Goal: Task Accomplishment & Management: Manage account settings

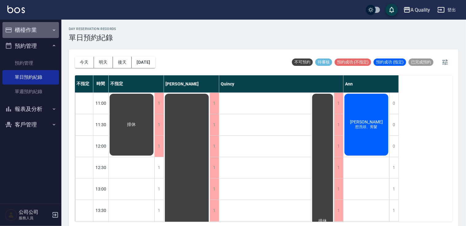
drag, startPoint x: 32, startPoint y: 30, endPoint x: 33, endPoint y: 34, distance: 3.8
click at [32, 30] on button "櫃檯作業" at bounding box center [30, 30] width 56 height 16
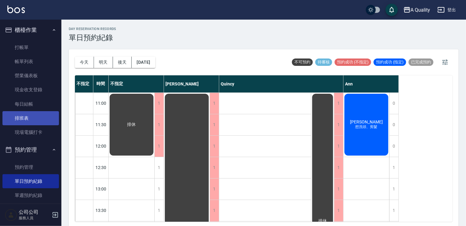
click at [33, 122] on link "排班表" at bounding box center [30, 118] width 56 height 14
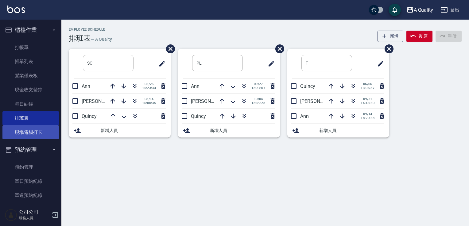
click at [38, 134] on link "現場電腦打卡" at bounding box center [30, 132] width 56 height 14
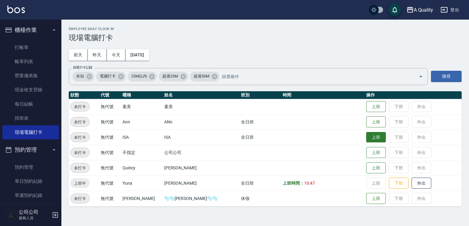
click at [368, 137] on button "上班" at bounding box center [376, 137] width 20 height 11
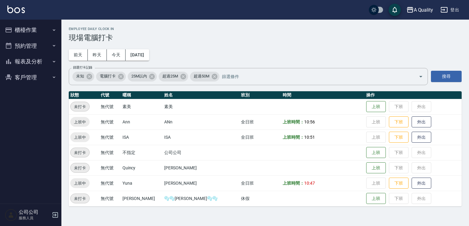
click at [18, 28] on button "櫃檯作業" at bounding box center [30, 30] width 56 height 16
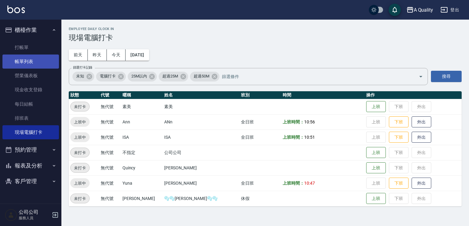
click at [25, 57] on link "帳單列表" at bounding box center [30, 62] width 56 height 14
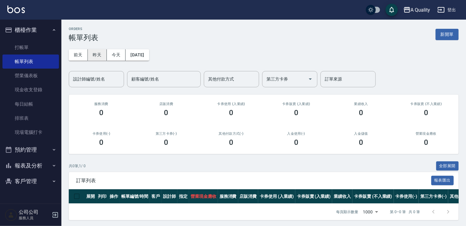
click at [94, 59] on button "昨天" at bounding box center [97, 54] width 19 height 11
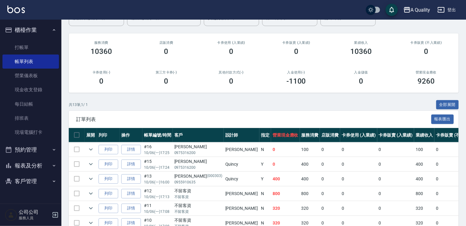
scroll to position [153, 0]
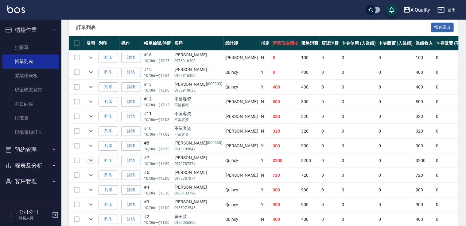
click at [92, 161] on icon "expand row" at bounding box center [90, 160] width 7 height 7
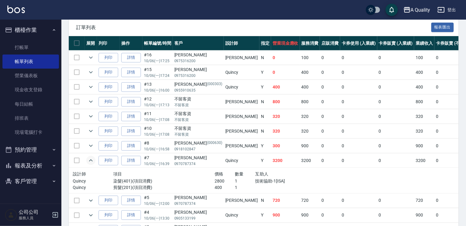
click at [91, 161] on icon "expand row" at bounding box center [90, 160] width 7 height 7
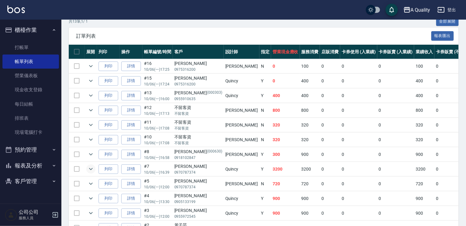
scroll to position [134, 0]
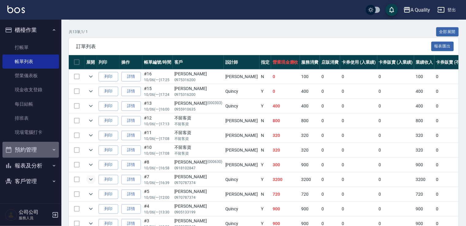
drag, startPoint x: 28, startPoint y: 153, endPoint x: 29, endPoint y: 163, distance: 10.5
click at [28, 153] on button "預約管理" at bounding box center [30, 150] width 56 height 16
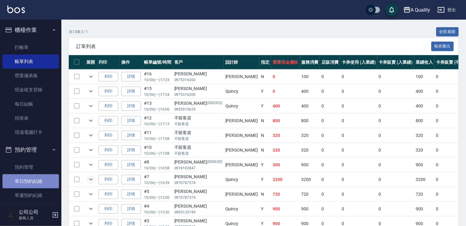
drag, startPoint x: 30, startPoint y: 182, endPoint x: 56, endPoint y: 112, distance: 74.3
click at [30, 181] on link "單日預約紀錄" at bounding box center [30, 182] width 56 height 14
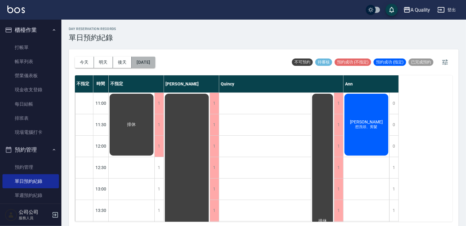
click at [140, 59] on button "[DATE]" at bounding box center [143, 62] width 23 height 11
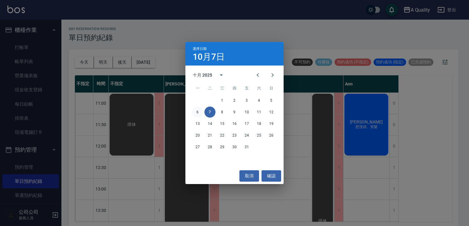
click at [200, 113] on button "6" at bounding box center [197, 112] width 11 height 11
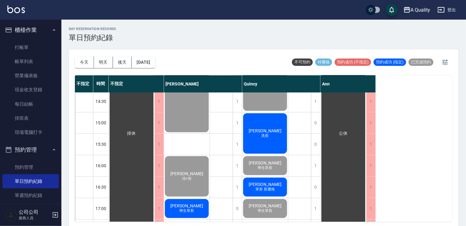
scroll to position [153, 0]
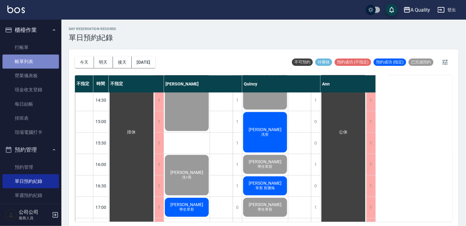
click at [40, 65] on link "帳單列表" at bounding box center [30, 62] width 56 height 14
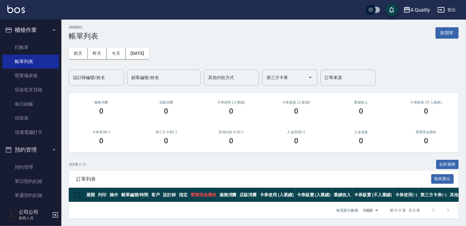
scroll to position [6, 0]
click at [35, 187] on link "單日預約紀錄" at bounding box center [30, 182] width 56 height 14
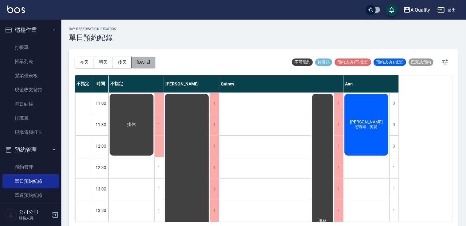
click at [146, 64] on button "[DATE]" at bounding box center [143, 62] width 23 height 11
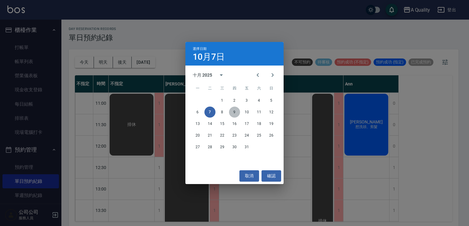
click at [235, 114] on button "9" at bounding box center [234, 112] width 11 height 11
click at [235, 114] on icon at bounding box center [234, 113] width 14 height 14
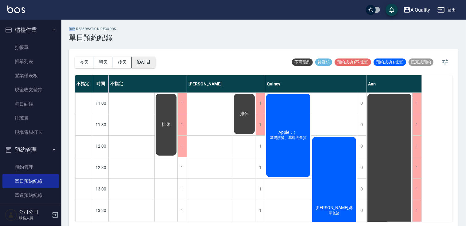
click at [151, 59] on button "[DATE]" at bounding box center [143, 62] width 23 height 11
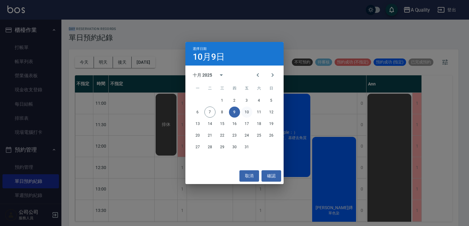
click at [247, 111] on button "10" at bounding box center [246, 112] width 11 height 11
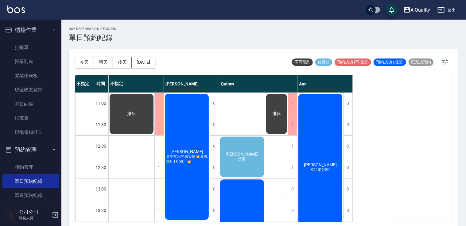
click at [242, 146] on div "[PERSON_NAME] 洗剪" at bounding box center [242, 157] width 46 height 42
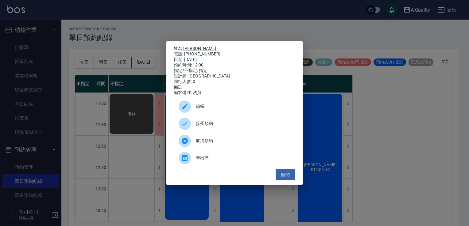
click at [226, 126] on span "接受預約" at bounding box center [243, 124] width 94 height 6
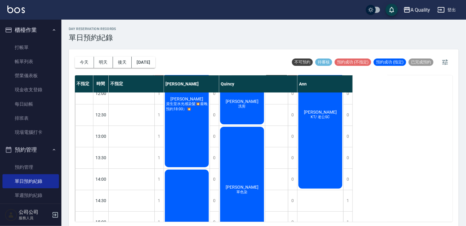
scroll to position [92, 0]
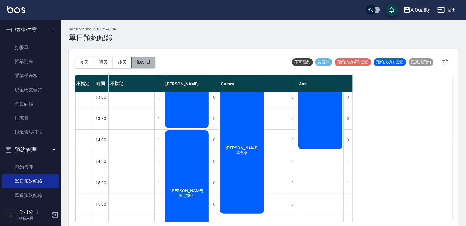
click at [155, 66] on button "[DATE]" at bounding box center [143, 62] width 23 height 11
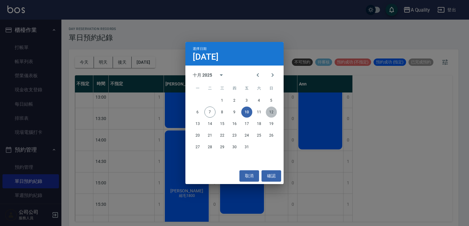
click at [271, 112] on button "12" at bounding box center [271, 112] width 11 height 11
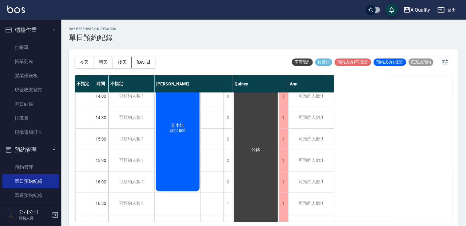
scroll to position [92, 0]
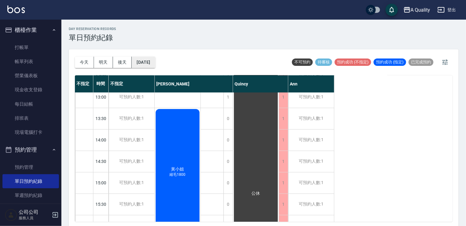
click at [155, 66] on button "[DATE]" at bounding box center [143, 62] width 23 height 11
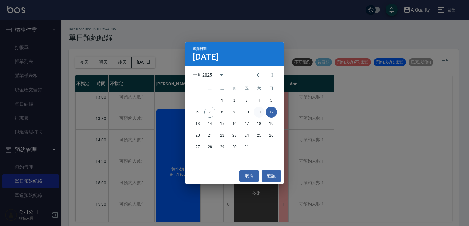
click at [260, 114] on button "11" at bounding box center [258, 112] width 11 height 11
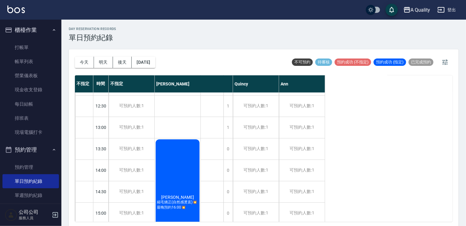
scroll to position [92, 0]
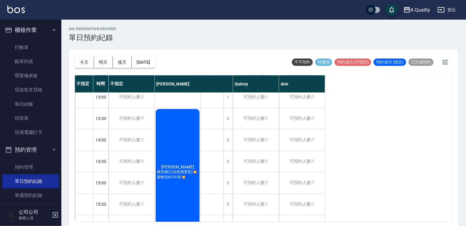
click at [177, 128] on div "[PERSON_NAME] 縮毛矯正(自然感燙直)💥最晚預約16:00💥" at bounding box center [178, 172] width 46 height 128
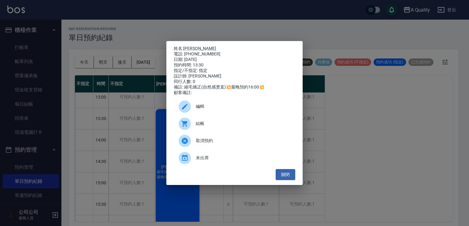
click at [197, 107] on span "編輯" at bounding box center [243, 106] width 94 height 6
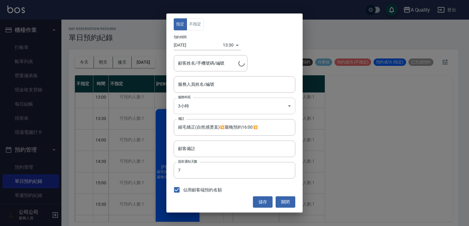
type input "[PERSON_NAME](無代號)"
type input "[PERSON_NAME]/0922539777"
click at [199, 105] on body "A Quality 登出 櫃檯作業 打帳單 帳單列表 營業儀表板 現金收支登錄 每日結帳 排班表 現場電腦打卡 預約管理 預約管理 單日預約紀錄 單週預約紀錄…" at bounding box center [234, 114] width 469 height 228
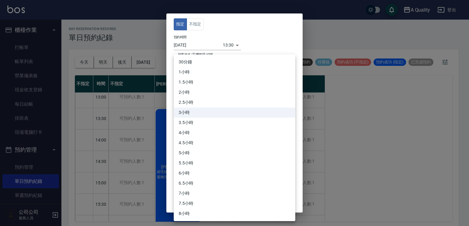
click at [199, 119] on li "3.5小時" at bounding box center [234, 123] width 121 height 10
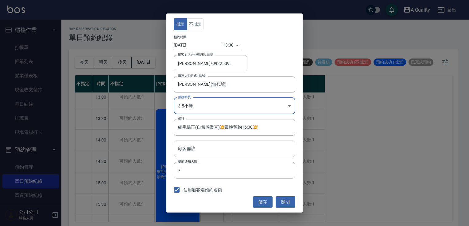
click at [195, 106] on body "A Quality 登出 櫃檯作業 打帳單 帳單列表 營業儀表板 現金收支登錄 每日結帳 排班表 現場電腦打卡 預約管理 預約管理 單日預約紀錄 單週預約紀錄…" at bounding box center [234, 114] width 469 height 228
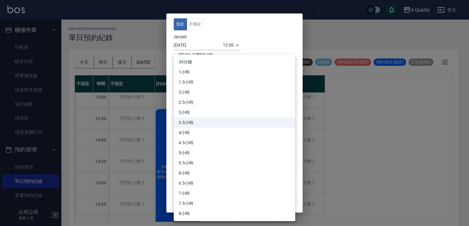
click at [202, 128] on li "4小時" at bounding box center [234, 133] width 121 height 10
type input "8"
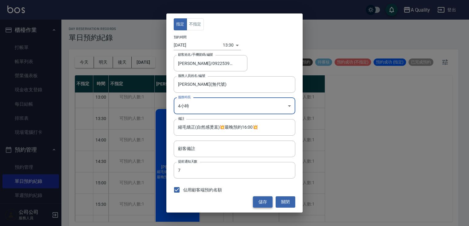
click at [263, 199] on button "儲存" at bounding box center [263, 202] width 20 height 11
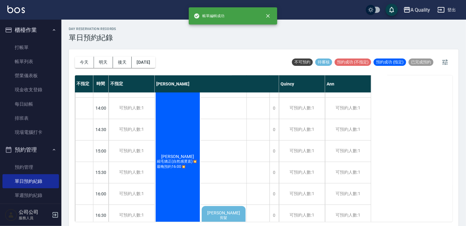
scroll to position [123, 0]
click at [187, 144] on div "[PERSON_NAME] 縮毛矯正(自然感燙直)💥最晚預約16:00💥" at bounding box center [178, 163] width 46 height 171
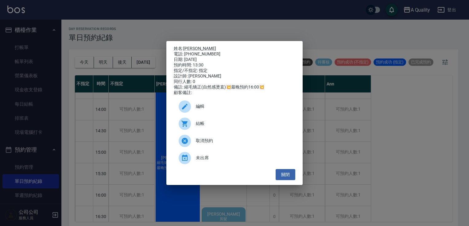
click at [204, 110] on span "編輯" at bounding box center [243, 106] width 94 height 6
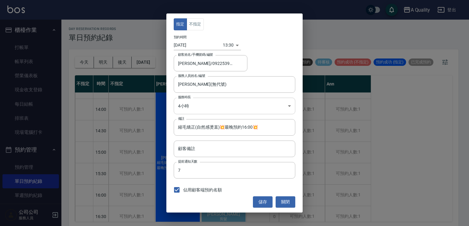
click at [207, 107] on body "A Quality 登出 櫃檯作業 打帳單 帳單列表 營業儀表板 現金收支登錄 每日結帳 排班表 現場電腦打卡 預約管理 預約管理 單日預約紀錄 單週預約紀錄…" at bounding box center [234, 114] width 469 height 228
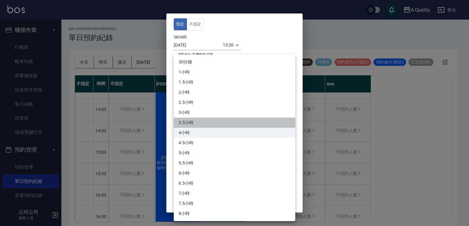
click at [204, 121] on li "3.5小時" at bounding box center [234, 123] width 121 height 10
type input "7"
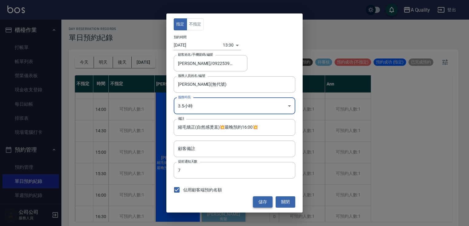
click at [267, 203] on button "儲存" at bounding box center [263, 202] width 20 height 11
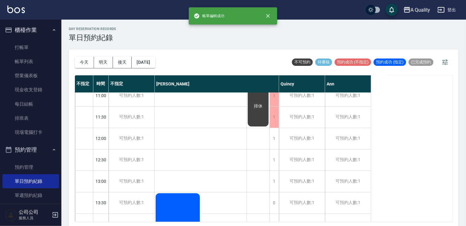
scroll to position [0, 0]
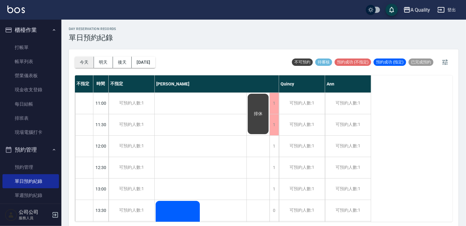
click at [87, 64] on button "今天" at bounding box center [84, 62] width 19 height 11
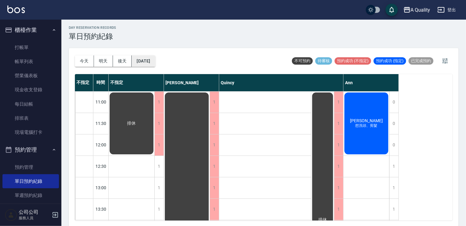
scroll to position [2, 0]
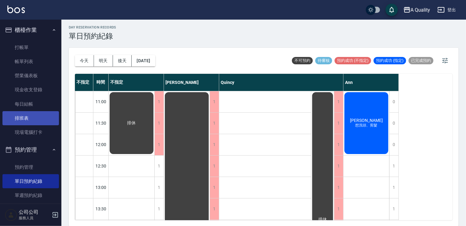
click at [31, 121] on link "排班表" at bounding box center [30, 118] width 56 height 14
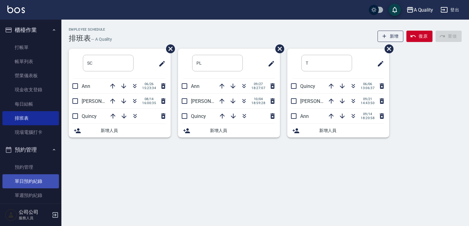
click at [27, 179] on link "單日預約紀錄" at bounding box center [30, 182] width 56 height 14
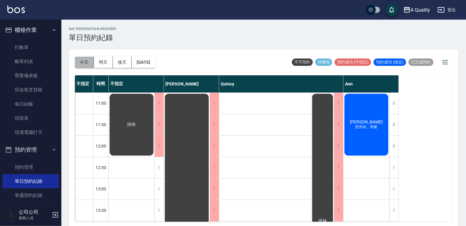
click at [85, 59] on button "今天" at bounding box center [84, 62] width 19 height 11
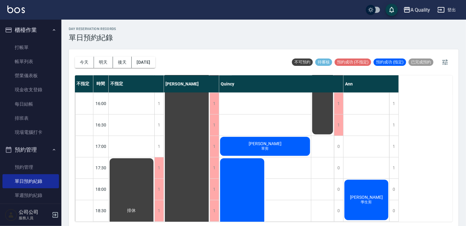
scroll to position [164, 0]
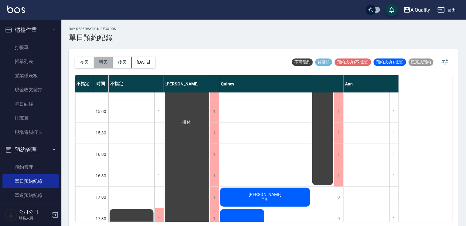
click at [112, 64] on button "明天" at bounding box center [103, 62] width 19 height 11
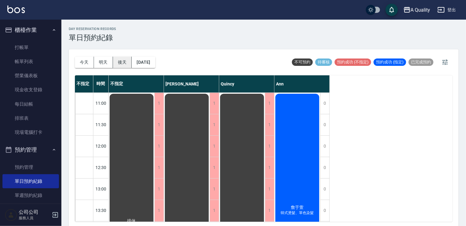
click at [129, 63] on button "後天" at bounding box center [122, 62] width 19 height 11
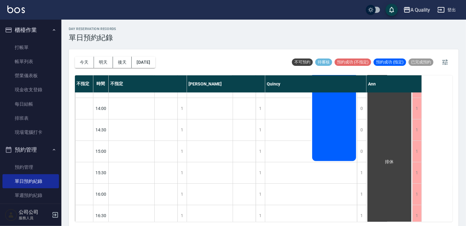
scroll to position [78, 0]
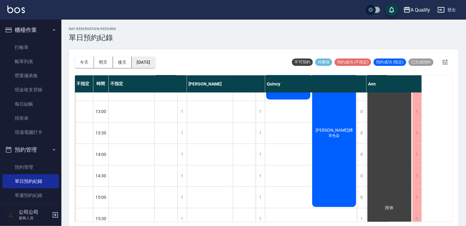
click at [155, 59] on button "[DATE]" at bounding box center [143, 62] width 23 height 11
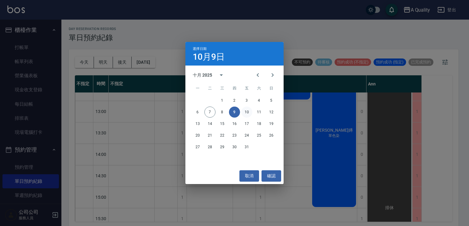
click at [242, 113] on button "10" at bounding box center [246, 112] width 11 height 11
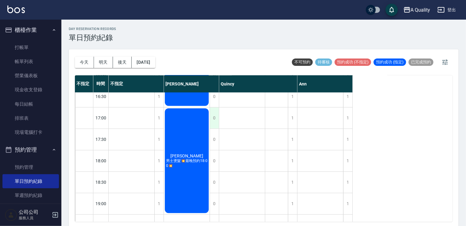
scroll to position [262, 0]
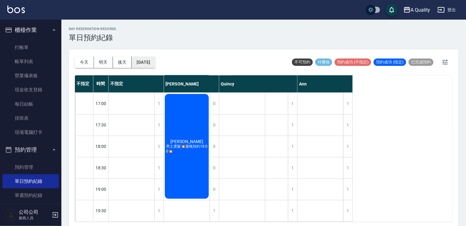
click at [145, 61] on button "[DATE]" at bounding box center [143, 62] width 23 height 11
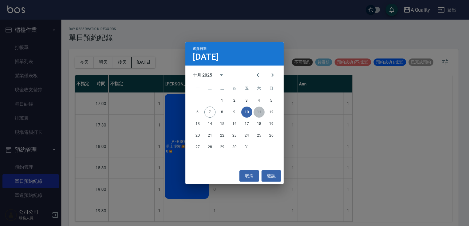
click at [257, 115] on button "11" at bounding box center [258, 112] width 11 height 11
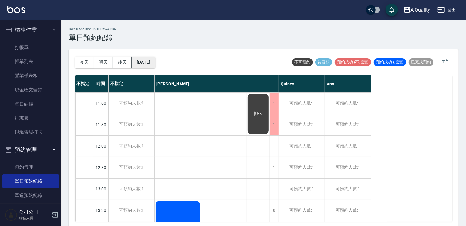
click at [152, 60] on button "[DATE]" at bounding box center [143, 62] width 23 height 11
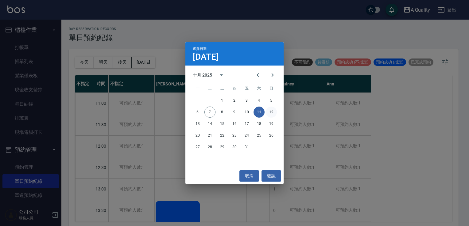
click at [270, 112] on button "12" at bounding box center [271, 112] width 11 height 11
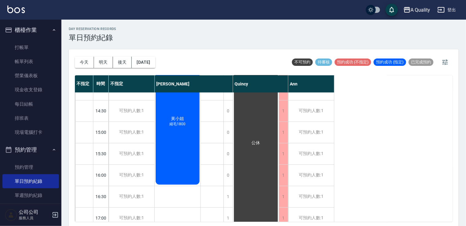
scroll to position [153, 0]
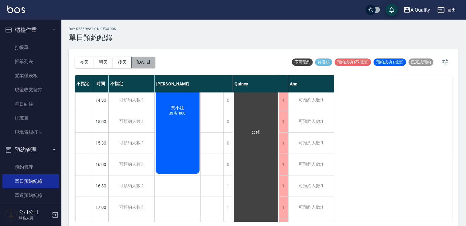
click at [155, 60] on button "[DATE]" at bounding box center [143, 62] width 23 height 11
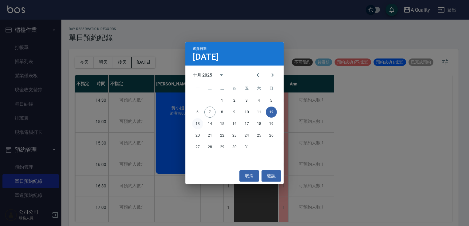
click at [199, 120] on button "13" at bounding box center [197, 123] width 11 height 11
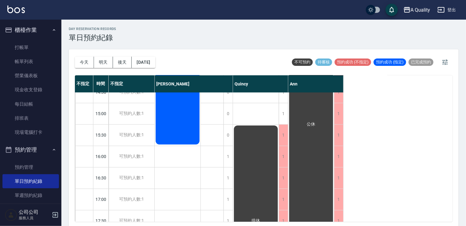
scroll to position [184, 0]
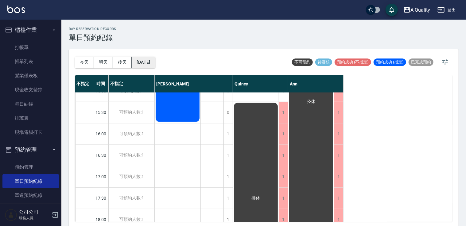
click at [148, 64] on button "[DATE]" at bounding box center [143, 62] width 23 height 11
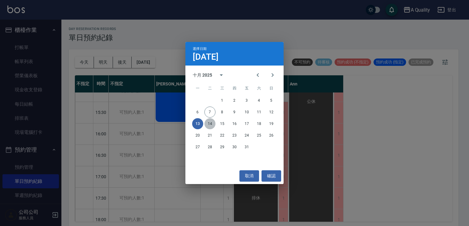
click at [211, 129] on button "14" at bounding box center [209, 123] width 11 height 11
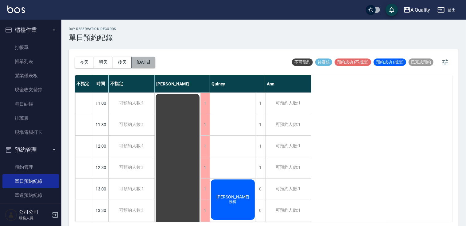
click at [142, 61] on button "[DATE]" at bounding box center [143, 62] width 23 height 11
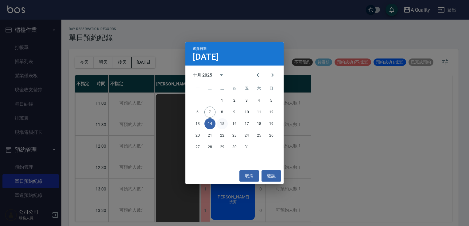
click at [219, 126] on button "15" at bounding box center [222, 123] width 11 height 11
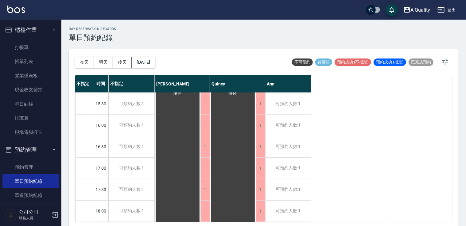
scroll to position [245, 0]
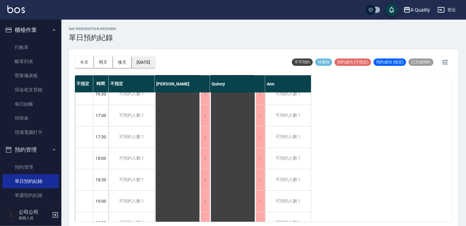
click at [155, 62] on button "[DATE]" at bounding box center [143, 62] width 23 height 11
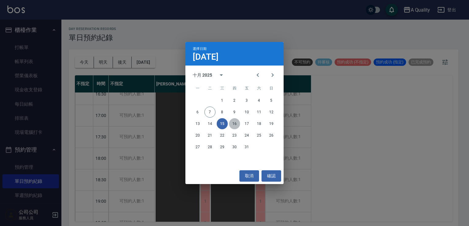
click at [234, 122] on button "16" at bounding box center [234, 123] width 11 height 11
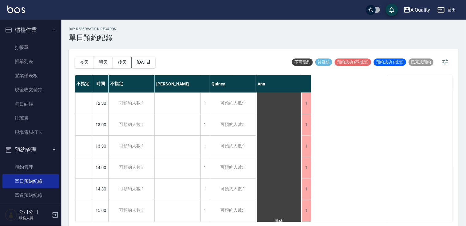
scroll to position [61, 0]
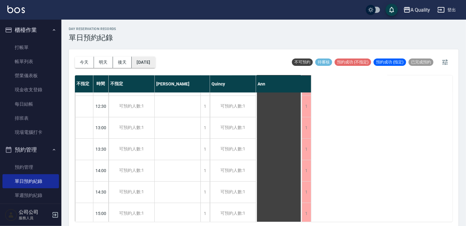
click at [155, 63] on button "[DATE]" at bounding box center [143, 62] width 23 height 11
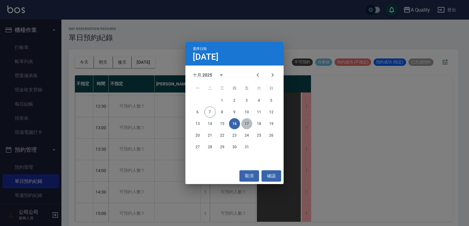
click at [248, 123] on button "17" at bounding box center [246, 123] width 11 height 11
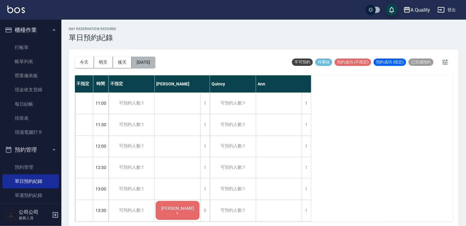
click at [154, 62] on button "[DATE]" at bounding box center [143, 62] width 23 height 11
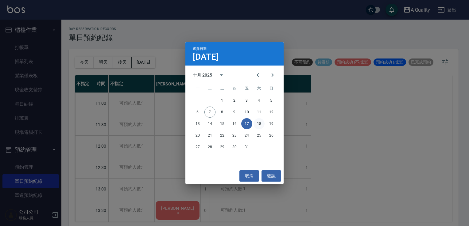
click at [259, 126] on button "18" at bounding box center [258, 123] width 11 height 11
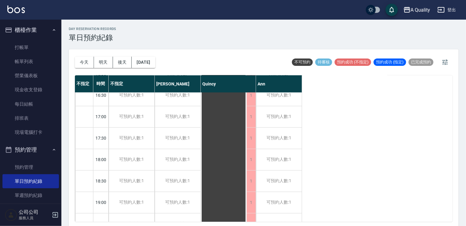
scroll to position [262, 0]
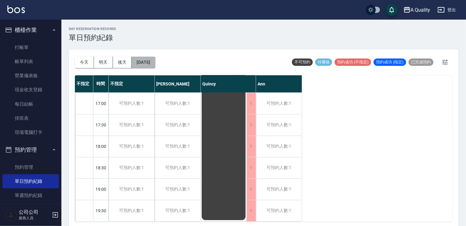
click at [155, 60] on button "[DATE]" at bounding box center [143, 62] width 23 height 11
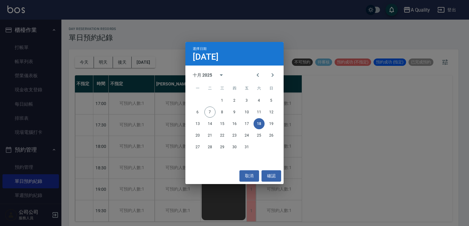
drag, startPoint x: 259, startPoint y: 121, endPoint x: 266, endPoint y: 121, distance: 6.8
click at [260, 121] on button "18" at bounding box center [258, 123] width 11 height 11
click at [270, 121] on button "19" at bounding box center [271, 123] width 11 height 11
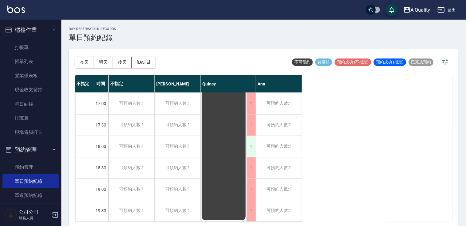
scroll to position [78, 0]
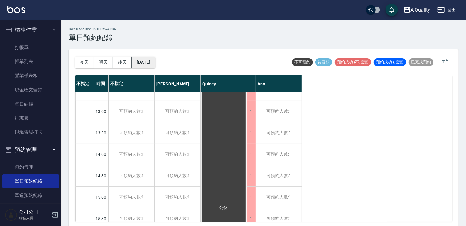
click at [155, 65] on button "[DATE]" at bounding box center [143, 62] width 23 height 11
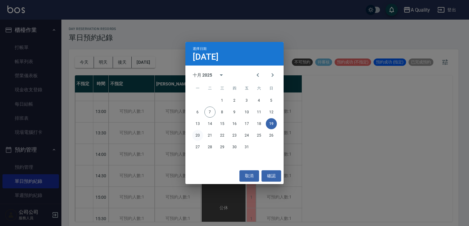
click at [200, 133] on button "20" at bounding box center [197, 135] width 11 height 11
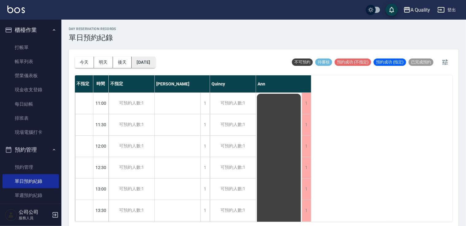
click at [155, 63] on button "[DATE]" at bounding box center [143, 62] width 23 height 11
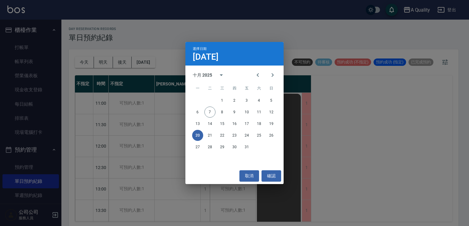
click at [215, 135] on div "20 21 22 23 24 25 26" at bounding box center [234, 135] width 98 height 11
click at [212, 135] on button "21" at bounding box center [209, 135] width 11 height 11
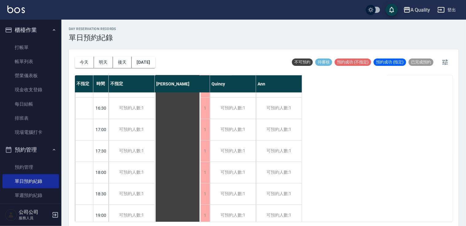
scroll to position [245, 0]
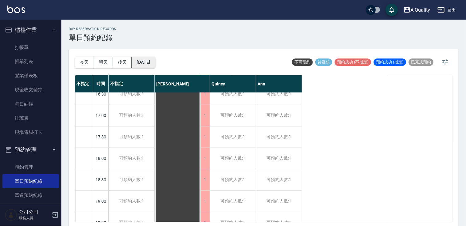
click at [153, 61] on button "[DATE]" at bounding box center [143, 62] width 23 height 11
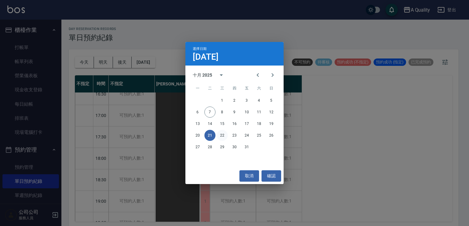
click at [222, 140] on button "22" at bounding box center [222, 135] width 11 height 11
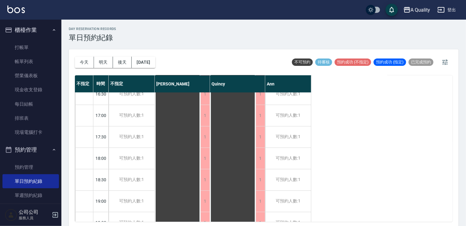
scroll to position [215, 0]
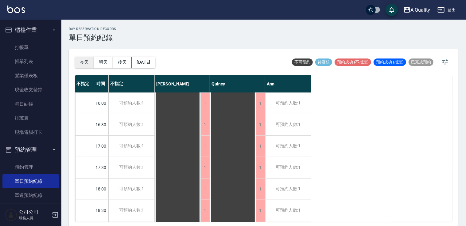
click at [92, 60] on button "今天" at bounding box center [84, 62] width 19 height 11
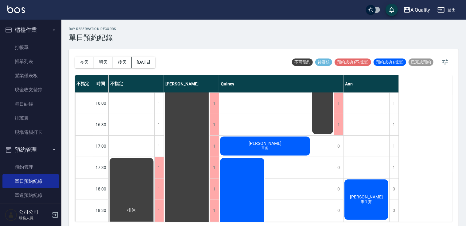
click at [118, 56] on div "[DATE] [DATE] [DATE] [DATE]" at bounding box center [115, 62] width 80 height 26
drag, startPoint x: 119, startPoint y: 61, endPoint x: 132, endPoint y: 71, distance: 16.1
click at [119, 61] on button "後天" at bounding box center [122, 62] width 19 height 11
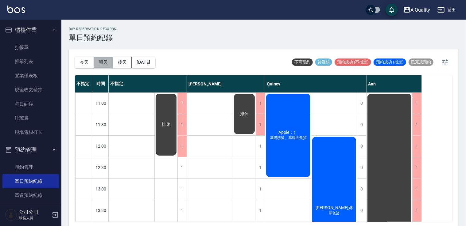
click at [101, 63] on button "明天" at bounding box center [103, 62] width 19 height 11
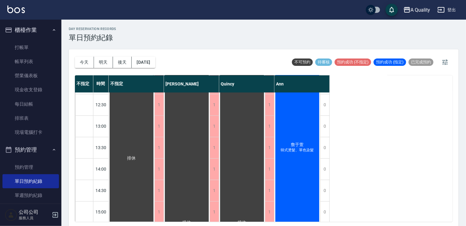
scroll to position [31, 0]
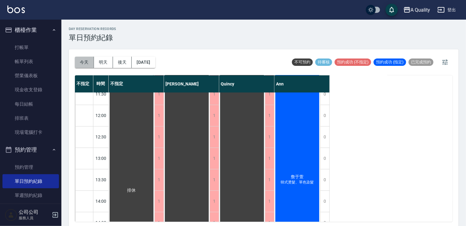
drag, startPoint x: 84, startPoint y: 63, endPoint x: 75, endPoint y: 44, distance: 19.9
click at [83, 63] on button "今天" at bounding box center [84, 62] width 19 height 11
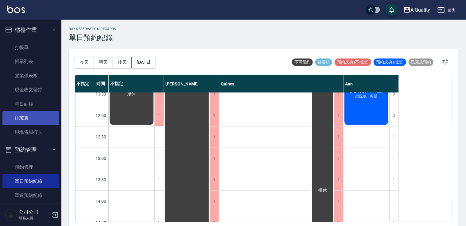
click at [36, 118] on link "排班表" at bounding box center [30, 118] width 56 height 14
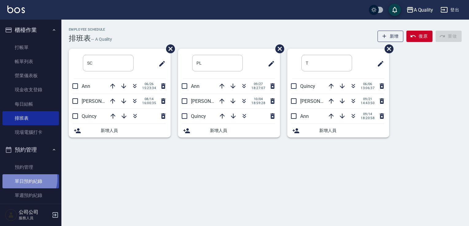
click at [22, 179] on link "單日預約紀錄" at bounding box center [30, 182] width 56 height 14
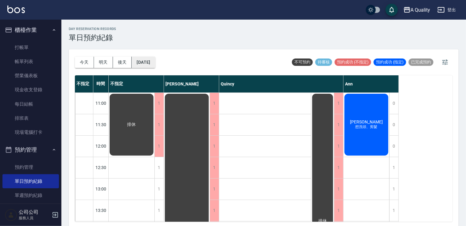
click at [135, 60] on button "[DATE]" at bounding box center [143, 62] width 23 height 11
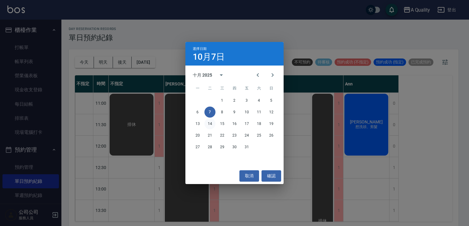
click at [213, 126] on button "14" at bounding box center [209, 123] width 11 height 11
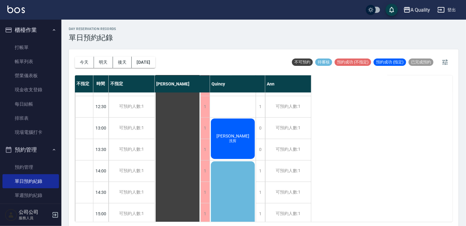
scroll to position [61, 0]
click at [146, 55] on div "[DATE] [DATE] [DATE] [DATE]" at bounding box center [115, 62] width 80 height 26
click at [155, 63] on button "[DATE]" at bounding box center [143, 62] width 23 height 11
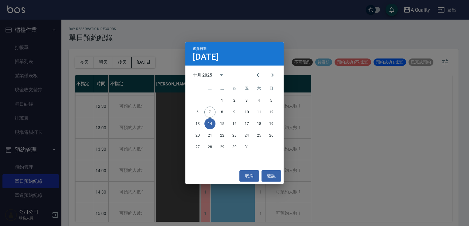
click at [192, 130] on div "1 2 3 4 5 6 7 8 9 10 11 12 13 14 15 16 17 18 19 20 21 22 23 24 25 26 27 28 29 3…" at bounding box center [234, 123] width 98 height 59
click at [198, 124] on button "13" at bounding box center [197, 123] width 11 height 11
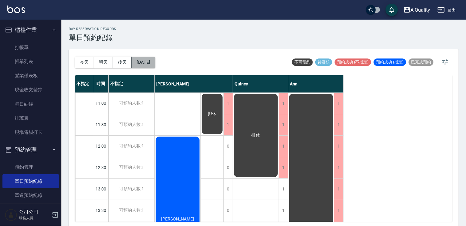
click at [155, 65] on button "[DATE]" at bounding box center [143, 62] width 23 height 11
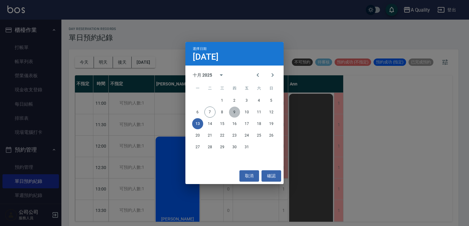
click at [234, 110] on button "9" at bounding box center [234, 112] width 11 height 11
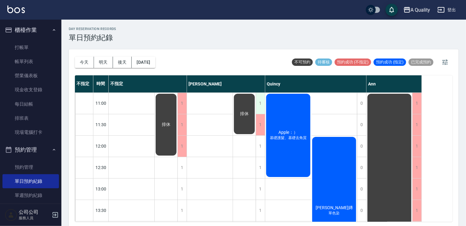
click at [261, 113] on div "1" at bounding box center [260, 103] width 9 height 21
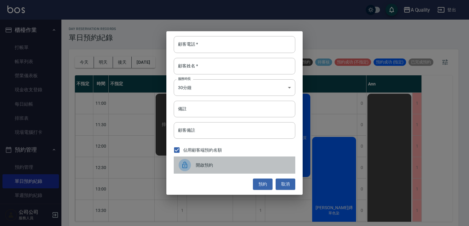
drag, startPoint x: 203, startPoint y: 164, endPoint x: 220, endPoint y: 161, distance: 17.1
click at [203, 164] on span "開啟預約" at bounding box center [243, 165] width 94 height 6
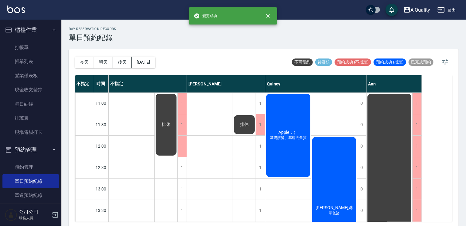
click at [248, 124] on span "排休" at bounding box center [244, 125] width 11 height 6
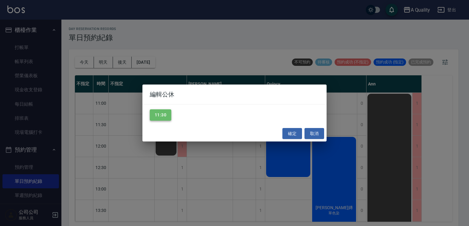
click at [164, 115] on button "11:30" at bounding box center [160, 115] width 21 height 11
drag, startPoint x: 293, startPoint y: 130, endPoint x: 279, endPoint y: 128, distance: 14.0
click at [293, 130] on button "確定" at bounding box center [292, 133] width 20 height 11
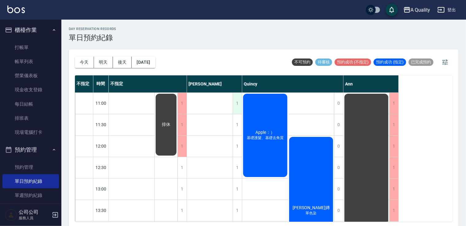
click at [238, 102] on div "1" at bounding box center [237, 103] width 9 height 21
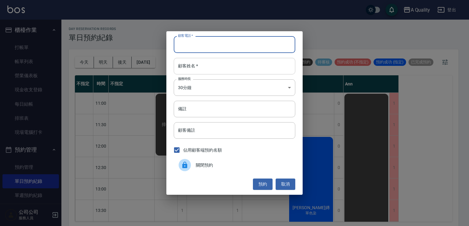
drag, startPoint x: 206, startPoint y: 46, endPoint x: 187, endPoint y: 66, distance: 27.4
click at [187, 65] on input "顧客姓名   *" at bounding box center [234, 66] width 121 height 17
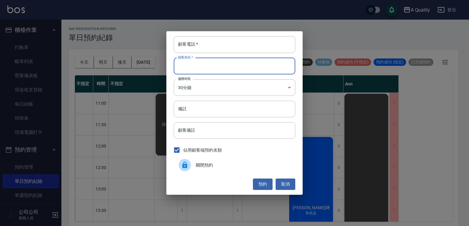
paste input "[PERSON_NAME]"
type input "[PERSON_NAME]"
click at [223, 43] on input "顧客電話   *" at bounding box center [234, 44] width 121 height 17
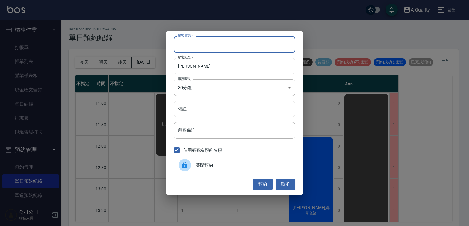
paste input "0960416823"
type input "0960416823"
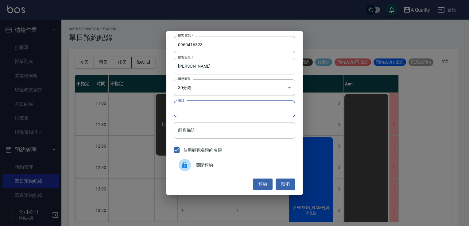
click at [204, 112] on input "備註" at bounding box center [234, 109] width 121 height 17
drag, startPoint x: 203, startPoint y: 96, endPoint x: 201, endPoint y: 89, distance: 7.6
click at [202, 96] on div "顧客電話   * [PHONE_NUMBER] 顧客電話   * 顧客姓名   * [PERSON_NAME]姓名   * 服務時長 30分鐘 1 服務時長 …" at bounding box center [234, 113] width 136 height 164
click at [199, 85] on body "A Quality 登出 櫃檯作業 打帳單 帳單列表 營業儀表板 現金收支登錄 每日結帳 排班表 現場電腦打卡 預約管理 預約管理 單日預約紀錄 單週預約紀錄…" at bounding box center [234, 114] width 469 height 228
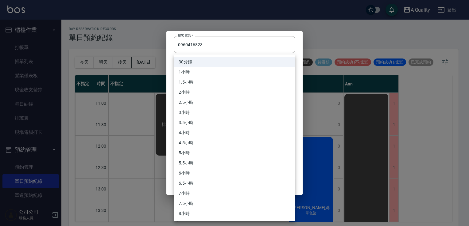
click at [187, 143] on li "4.5小時" at bounding box center [234, 143] width 121 height 10
type input "9"
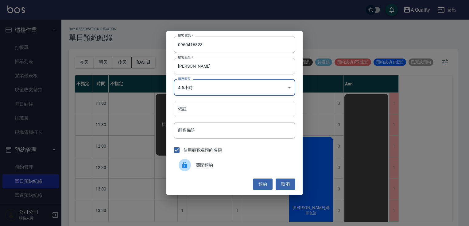
click at [200, 111] on input "備註" at bounding box center [234, 109] width 121 height 17
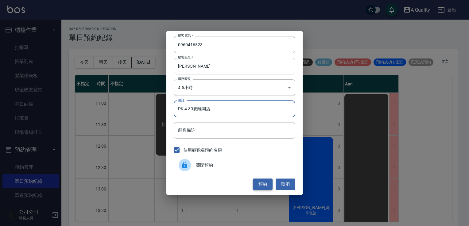
type input "PK 4.30要離開店"
click at [261, 187] on button "預約" at bounding box center [263, 184] width 20 height 11
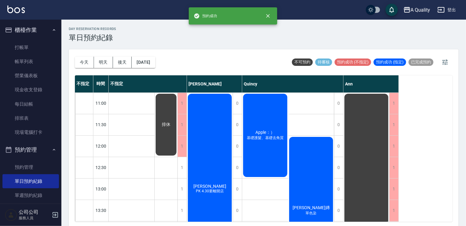
click at [210, 135] on div "[PERSON_NAME]PK 4.30要離開店" at bounding box center [210, 189] width 46 height 193
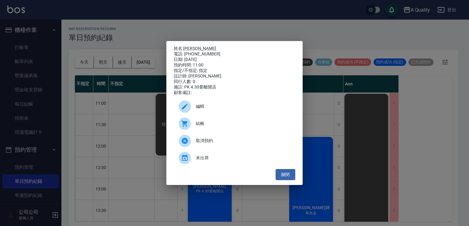
click at [214, 106] on span "編輯" at bounding box center [243, 106] width 94 height 6
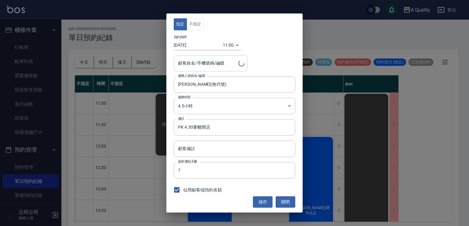
type input "[PERSON_NAME]/0960416823"
click at [196, 23] on button "不指定" at bounding box center [195, 24] width 17 height 12
click at [265, 198] on button "儲存" at bounding box center [263, 202] width 20 height 11
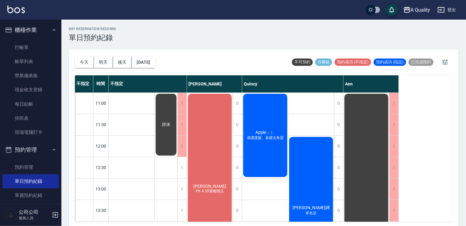
click at [221, 166] on div "[PERSON_NAME]PK 4.30要離開店" at bounding box center [210, 189] width 46 height 193
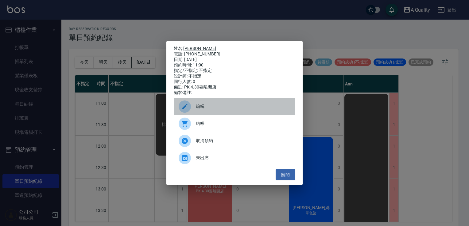
click at [210, 115] on div "編輯" at bounding box center [234, 106] width 121 height 17
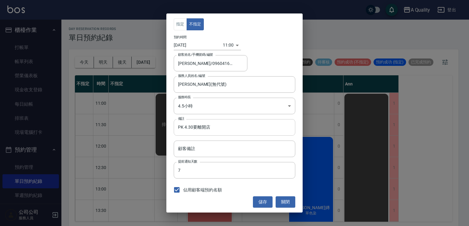
drag, startPoint x: 195, startPoint y: 129, endPoint x: 192, endPoint y: 126, distance: 3.9
click at [194, 129] on input "PK 4.30要離開店" at bounding box center [234, 127] width 121 height 17
click at [192, 126] on input "PK 4.30要離開店" at bounding box center [234, 127] width 121 height 17
type input "PK 4.30前要離開店"
click at [256, 194] on div "指定 不指定 預約時間 [DATE] 11:00 1759978800000 顧客姓名/手機號碼/編號 [PERSON_NAME]/0960416823 顧客…" at bounding box center [234, 112] width 136 height 199
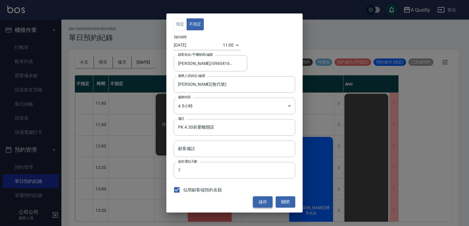
click at [258, 199] on button "儲存" at bounding box center [263, 202] width 20 height 11
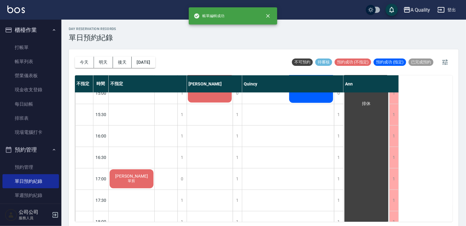
scroll to position [184, 0]
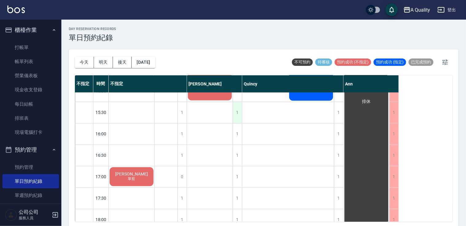
click at [238, 112] on div "1" at bounding box center [237, 112] width 9 height 21
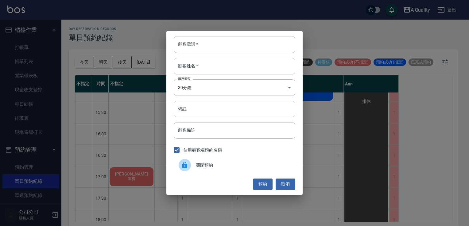
click at [200, 168] on span "關閉預約" at bounding box center [243, 165] width 94 height 6
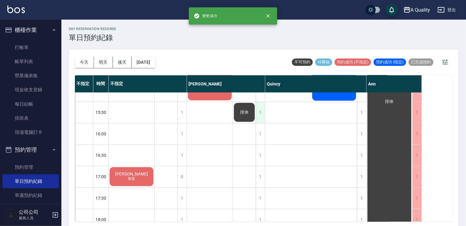
click at [258, 116] on div "1" at bounding box center [260, 112] width 9 height 21
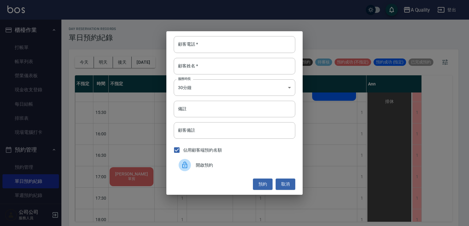
click at [204, 167] on span "開啟預約" at bounding box center [243, 165] width 94 height 6
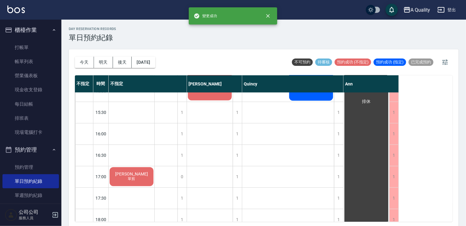
scroll to position [92, 0]
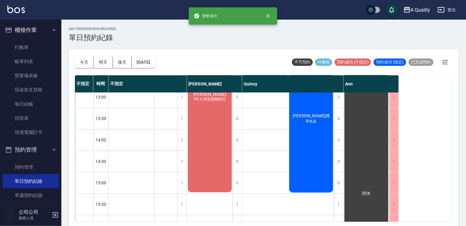
click at [221, 128] on div "[PERSON_NAME] 4.30前要離開店" at bounding box center [210, 97] width 46 height 193
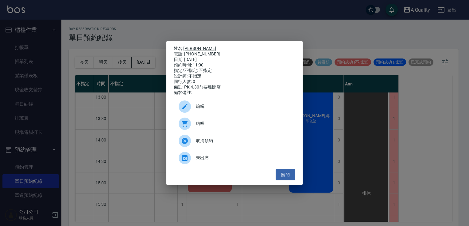
click at [204, 113] on div "編輯" at bounding box center [234, 106] width 121 height 17
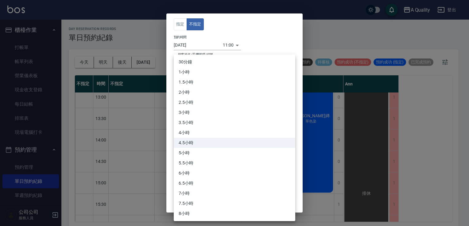
click at [205, 107] on body "A Quality 登出 櫃檯作業 打帳單 帳單列表 營業儀表板 現金收支登錄 每日結帳 排班表 現場電腦打卡 預約管理 預約管理 單日預約紀錄 單週預約紀錄…" at bounding box center [234, 114] width 469 height 228
click at [190, 172] on li "6小時" at bounding box center [234, 173] width 121 height 10
type input "12"
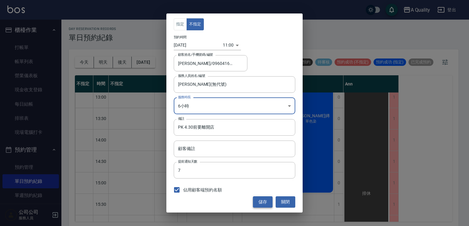
click at [264, 198] on button "儲存" at bounding box center [263, 202] width 20 height 11
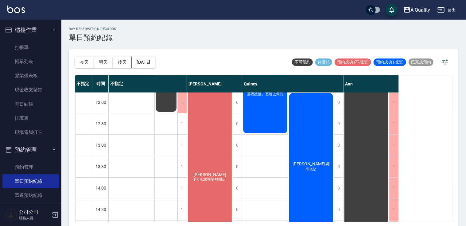
scroll to position [61, 0]
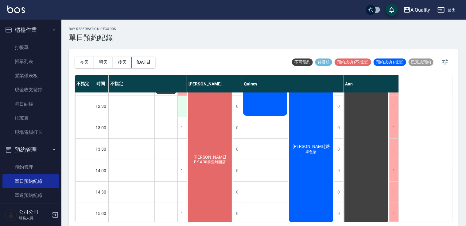
click at [182, 112] on div "1" at bounding box center [181, 106] width 9 height 21
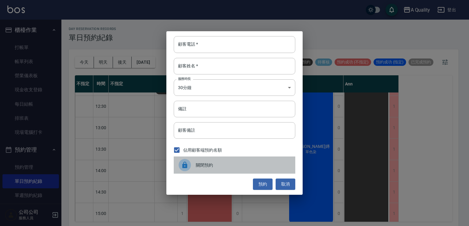
click at [199, 164] on span "關閉預約" at bounding box center [243, 165] width 94 height 6
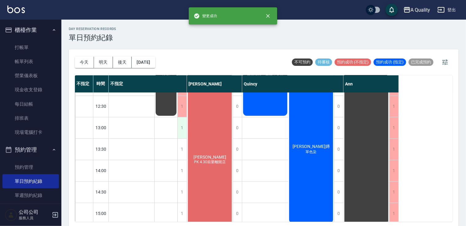
click at [186, 129] on div "1" at bounding box center [181, 128] width 9 height 21
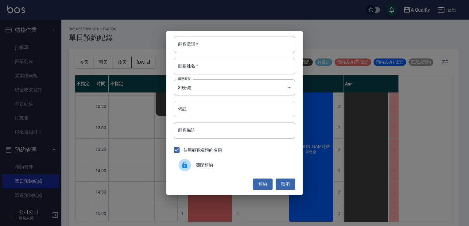
click at [195, 165] on div at bounding box center [187, 165] width 17 height 12
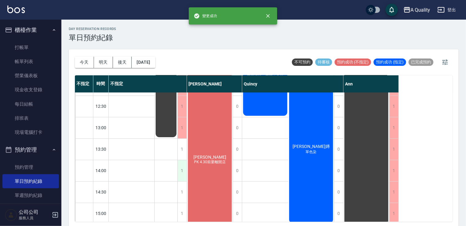
click at [182, 174] on div "1" at bounding box center [181, 170] width 9 height 21
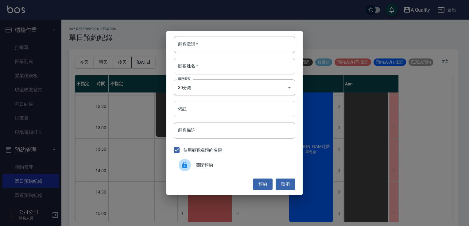
drag, startPoint x: 193, startPoint y: 175, endPoint x: 192, endPoint y: 171, distance: 4.3
click at [193, 172] on div "顧客電話   * 顧客電話   * 顧客姓名   * 顧客姓名   * 服務時長 30分鐘 1 服務時長 備註 備註 顧客備註 顧客備註 佔用顧客端預約名額 …" at bounding box center [234, 113] width 136 height 164
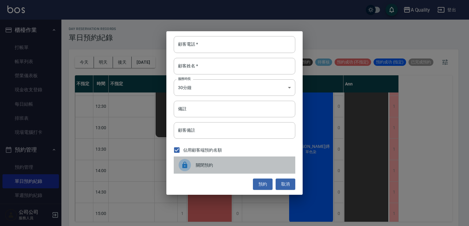
drag, startPoint x: 193, startPoint y: 170, endPoint x: 190, endPoint y: 172, distance: 3.3
click at [193, 170] on div at bounding box center [187, 165] width 17 height 12
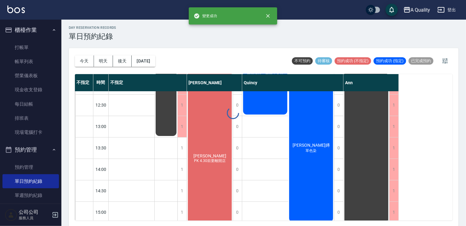
scroll to position [2, 0]
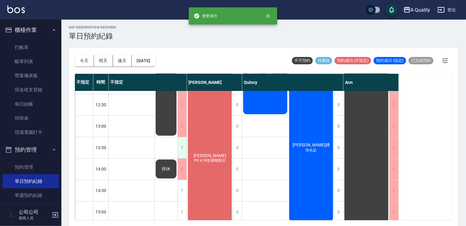
click at [182, 150] on div "1" at bounding box center [181, 147] width 9 height 21
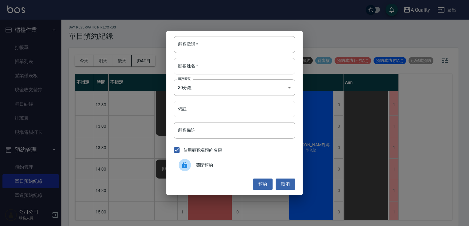
click at [211, 165] on span "關閉預約" at bounding box center [243, 165] width 94 height 6
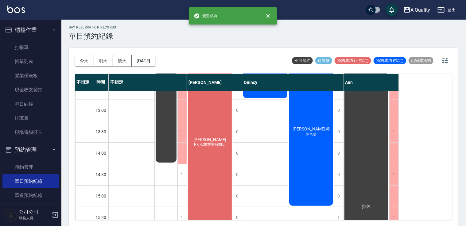
scroll to position [92, 0]
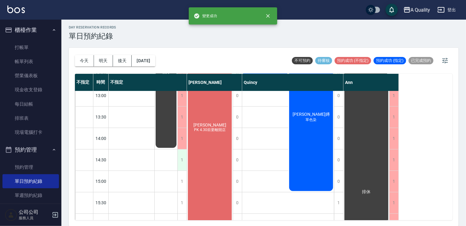
click at [186, 157] on div "1" at bounding box center [181, 160] width 9 height 21
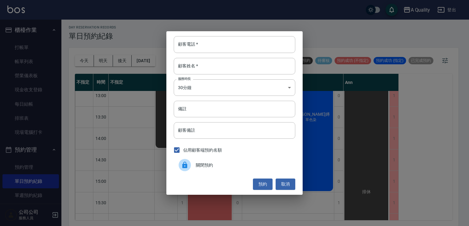
drag, startPoint x: 210, startPoint y: 171, endPoint x: 204, endPoint y: 170, distance: 6.2
click at [209, 171] on div "關閉預約" at bounding box center [234, 165] width 121 height 17
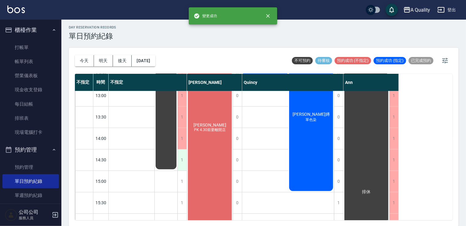
scroll to position [153, 0]
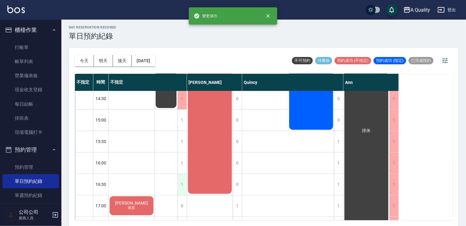
click at [181, 176] on div "1" at bounding box center [181, 184] width 9 height 21
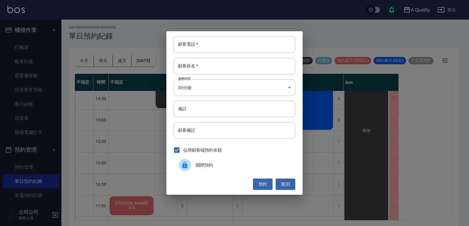
drag, startPoint x: 201, startPoint y: 163, endPoint x: 198, endPoint y: 162, distance: 3.1
click at [200, 163] on span "關閉預約" at bounding box center [243, 165] width 94 height 6
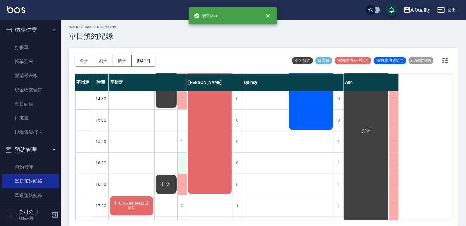
click at [182, 162] on div "1" at bounding box center [181, 163] width 9 height 21
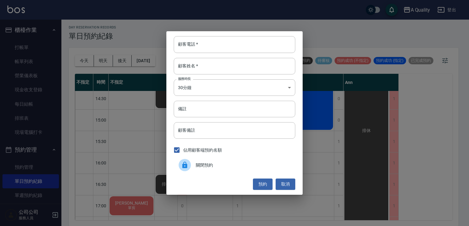
click at [195, 160] on div at bounding box center [187, 165] width 17 height 12
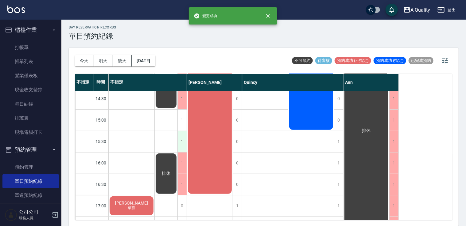
click at [183, 144] on div "1" at bounding box center [181, 141] width 9 height 21
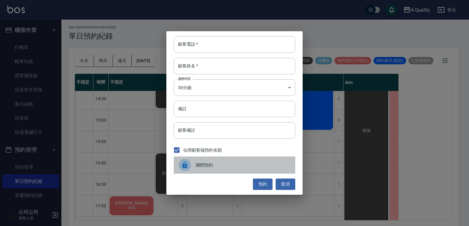
drag, startPoint x: 198, startPoint y: 165, endPoint x: 189, endPoint y: 153, distance: 15.3
click at [197, 164] on span "關閉預約" at bounding box center [243, 165] width 94 height 6
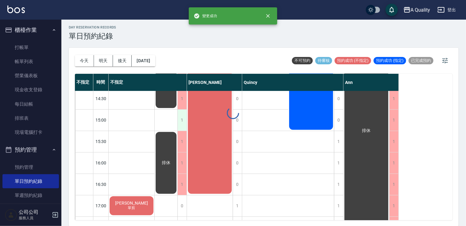
click at [185, 130] on div "1" at bounding box center [181, 120] width 9 height 21
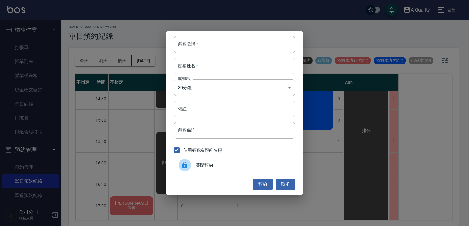
click at [204, 166] on span "關閉預約" at bounding box center [243, 165] width 94 height 6
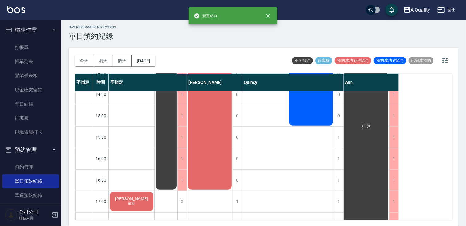
scroll to position [184, 0]
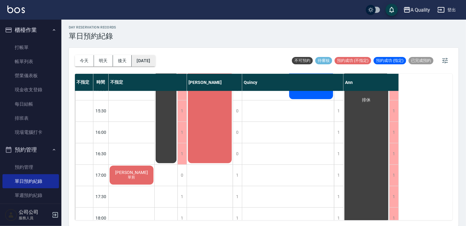
click at [155, 57] on button "[DATE]" at bounding box center [143, 60] width 23 height 11
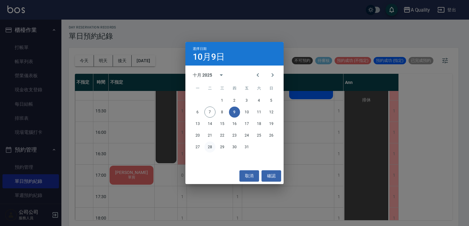
click at [211, 149] on button "28" at bounding box center [209, 147] width 11 height 11
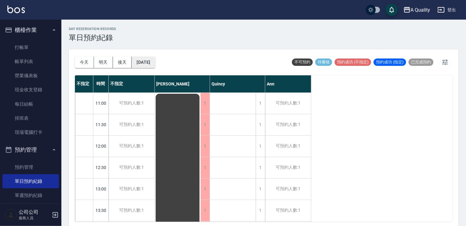
click at [155, 64] on button "[DATE]" at bounding box center [143, 62] width 23 height 11
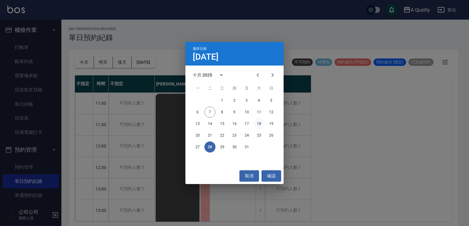
click at [261, 125] on button "18" at bounding box center [258, 123] width 11 height 11
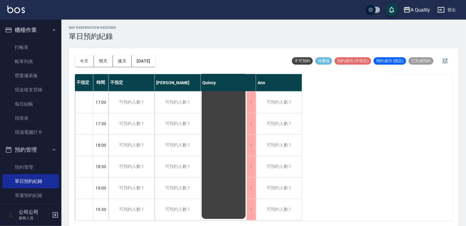
scroll to position [2, 0]
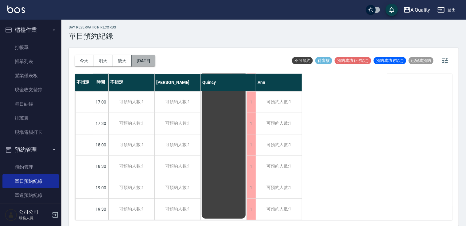
click at [152, 60] on button "[DATE]" at bounding box center [143, 60] width 23 height 11
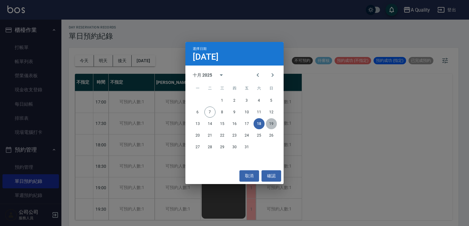
click at [268, 126] on button "19" at bounding box center [271, 123] width 11 height 11
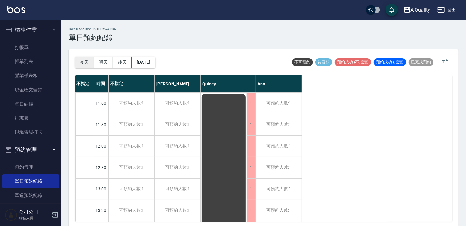
drag, startPoint x: 83, startPoint y: 63, endPoint x: 99, endPoint y: 59, distance: 16.7
click at [83, 63] on button "今天" at bounding box center [84, 62] width 19 height 11
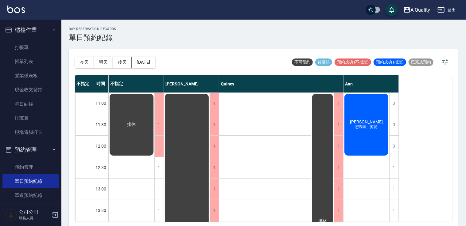
click at [369, 127] on span "想洗頭、剪髮" at bounding box center [366, 127] width 25 height 5
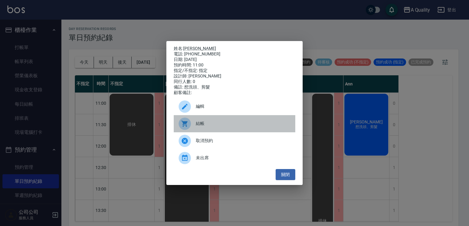
click at [250, 121] on div "結帳" at bounding box center [234, 123] width 121 height 17
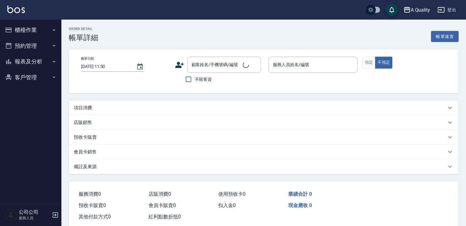
type input "2025/10/07 11:00"
type input "Ann(無代號)"
type input "想洗頭、剪髮"
drag, startPoint x: 0, startPoint y: 0, endPoint x: 126, endPoint y: 122, distance: 175.7
click at [119, 110] on div "項目消費" at bounding box center [260, 108] width 372 height 6
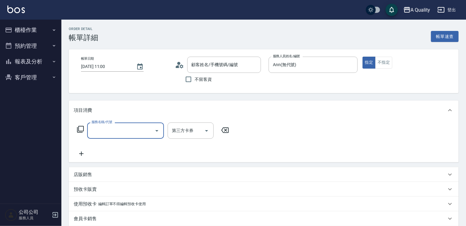
type input "吳玥佟/0955478535/"
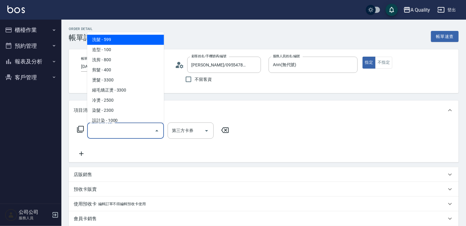
drag, startPoint x: 126, startPoint y: 127, endPoint x: 117, endPoint y: 119, distance: 12.6
click at [125, 127] on input "服務名稱/代號" at bounding box center [121, 130] width 62 height 11
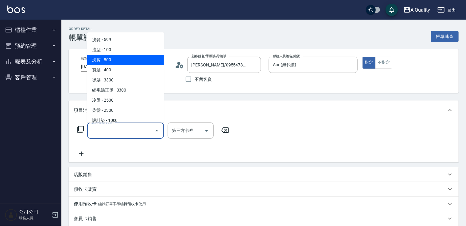
drag, startPoint x: 120, startPoint y: 61, endPoint x: 120, endPoint y: 67, distance: 5.5
click at [120, 62] on span "洗剪 - 800" at bounding box center [125, 60] width 77 height 10
click at [119, 64] on input "2025/10/07 11:00" at bounding box center [105, 67] width 49 height 10
type input "洗剪(103)"
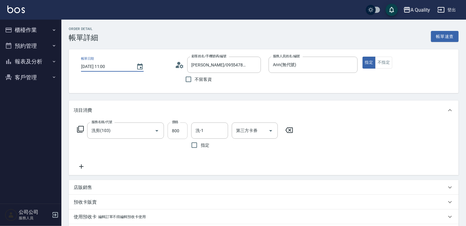
click at [174, 130] on input "800" at bounding box center [178, 131] width 20 height 17
type input "900"
click at [197, 129] on input "洗-1" at bounding box center [209, 130] width 31 height 11
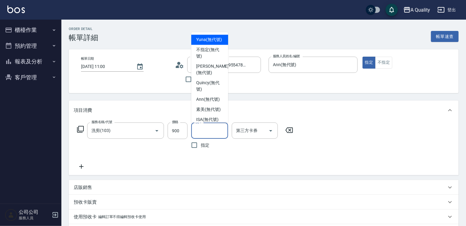
drag, startPoint x: 203, startPoint y: 44, endPoint x: 207, endPoint y: 51, distance: 8.1
click at [204, 43] on span "Yuna (無代號)" at bounding box center [209, 40] width 26 height 6
type input "Yuna(無代號)"
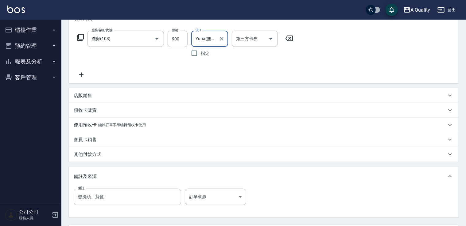
scroll to position [149, 0]
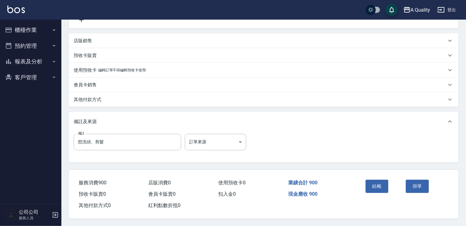
click at [371, 181] on button "結帳" at bounding box center [376, 186] width 23 height 13
